Goal: Information Seeking & Learning: Learn about a topic

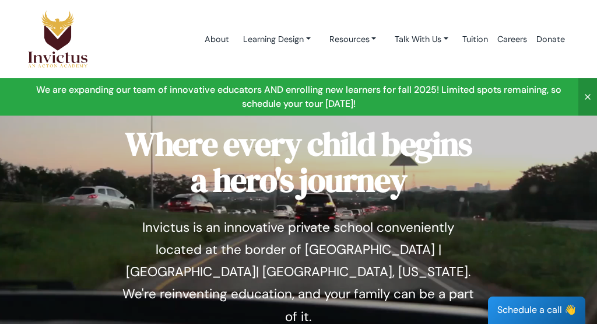
scroll to position [34, 0]
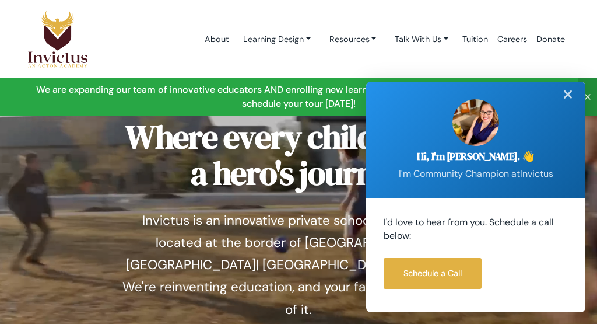
click at [567, 93] on div "✕" at bounding box center [567, 95] width 23 height 26
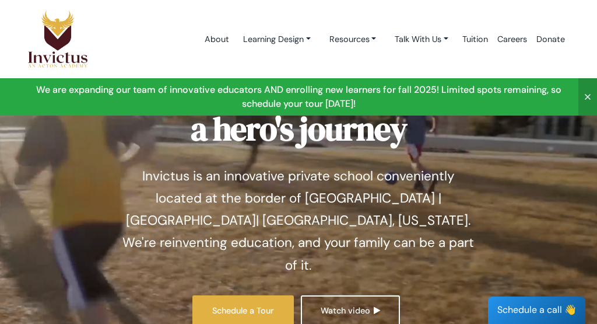
scroll to position [0, 0]
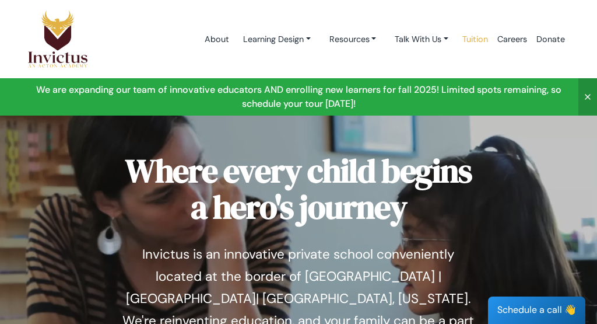
click at [475, 36] on link "Tuition" at bounding box center [475, 40] width 35 height 50
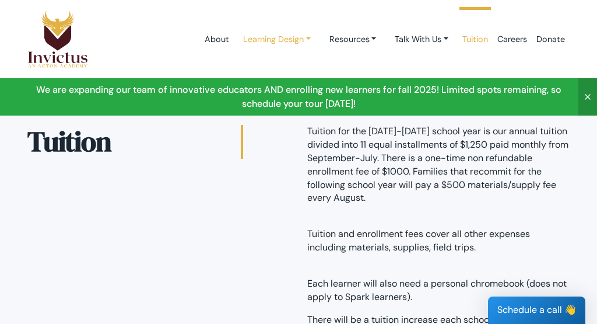
click at [254, 39] on link "Learning Design" at bounding box center [277, 40] width 86 height 22
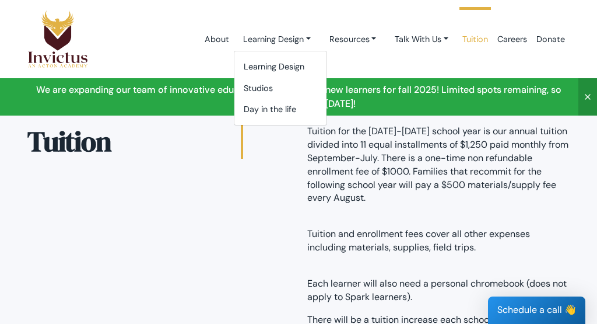
click at [255, 120] on div "Learning Design Studios Day in the life" at bounding box center [280, 88] width 93 height 75
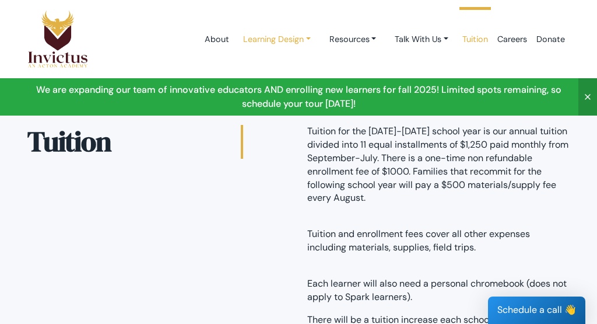
click at [301, 37] on link "Learning Design" at bounding box center [277, 40] width 86 height 22
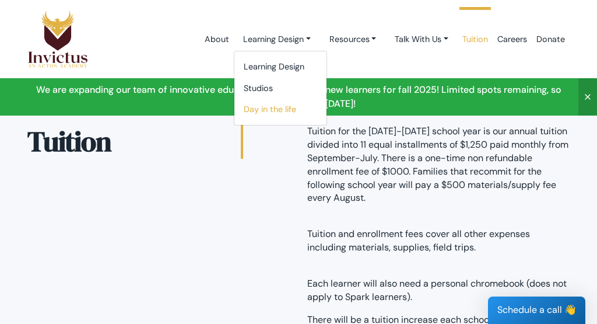
click at [275, 106] on link "Day in the life" at bounding box center [280, 110] width 92 height 22
